Goal: Check status: Check status

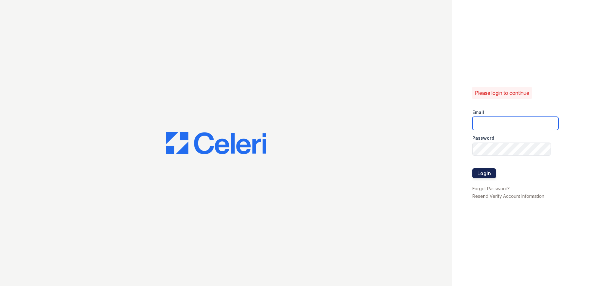
type input "[EMAIL_ADDRESS][DOMAIN_NAME]"
click at [483, 170] on button "Login" at bounding box center [484, 173] width 24 height 10
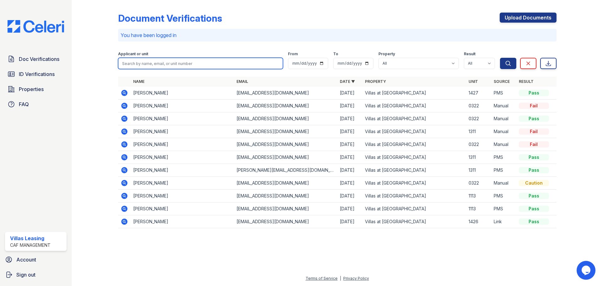
click at [138, 63] on input "search" at bounding box center [200, 63] width 165 height 11
click at [165, 62] on input "search" at bounding box center [200, 63] width 165 height 11
type input "rebecca"
click at [500, 58] on button "Search" at bounding box center [508, 63] width 16 height 11
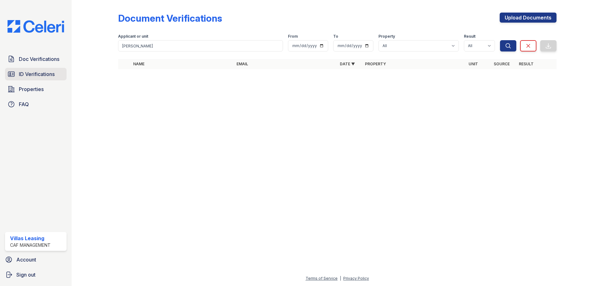
click at [31, 73] on span "ID Verifications" at bounding box center [37, 74] width 36 height 8
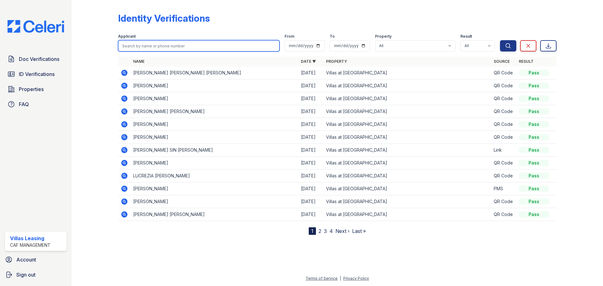
click at [157, 47] on input "search" at bounding box center [198, 45] width 161 height 11
type input "rebecca"
click at [500, 40] on button "Search" at bounding box center [508, 45] width 16 height 11
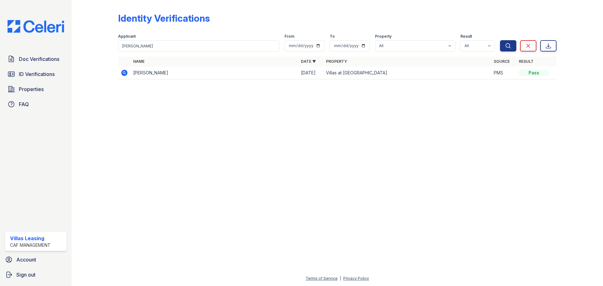
click at [122, 73] on icon at bounding box center [124, 73] width 6 height 6
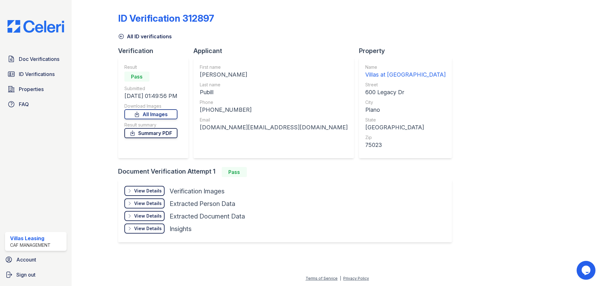
click at [162, 132] on link "Summary PDF" at bounding box center [150, 133] width 53 height 10
